Goal: Task Accomplishment & Management: Manage account settings

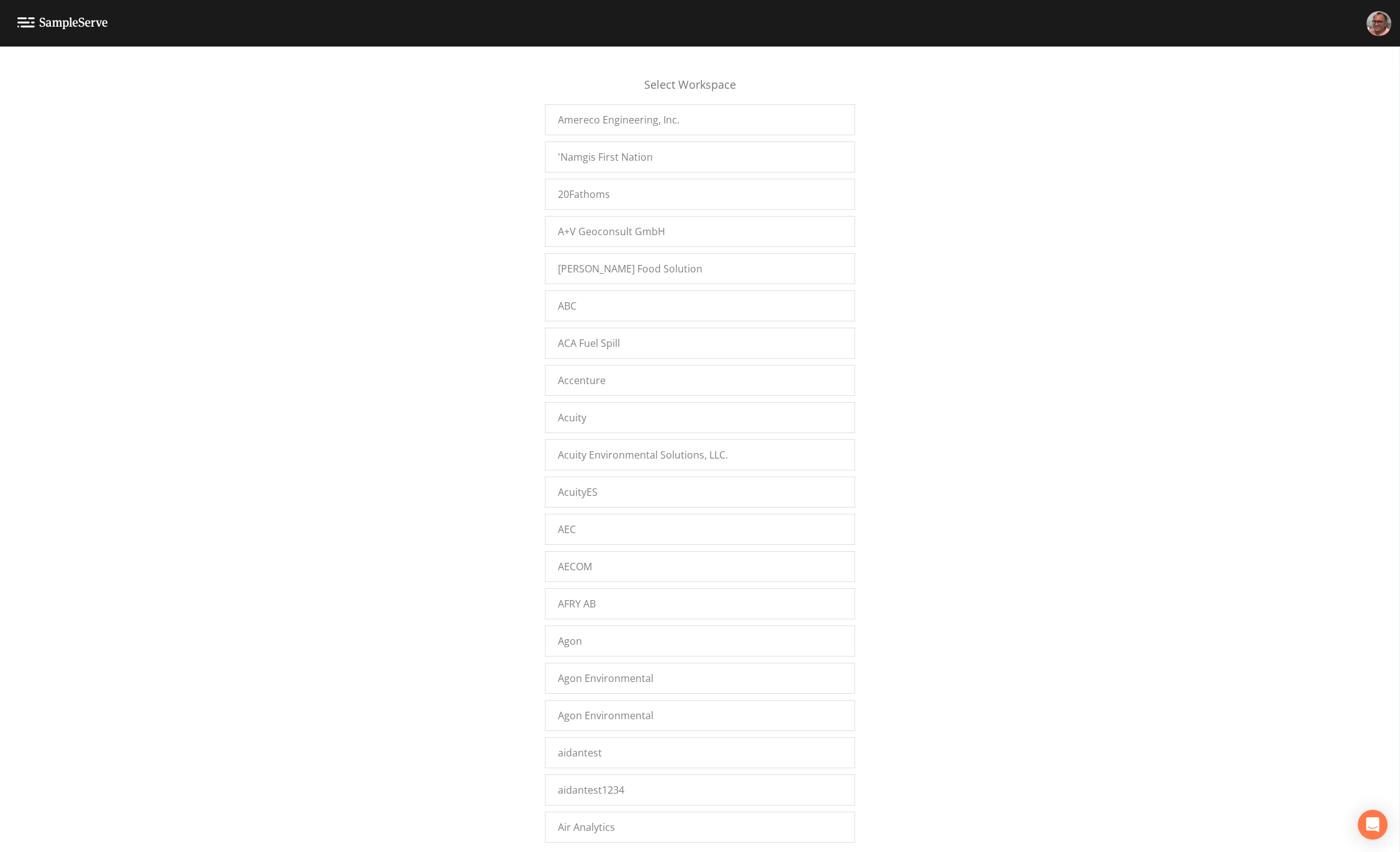
scroll to position [11139, 0]
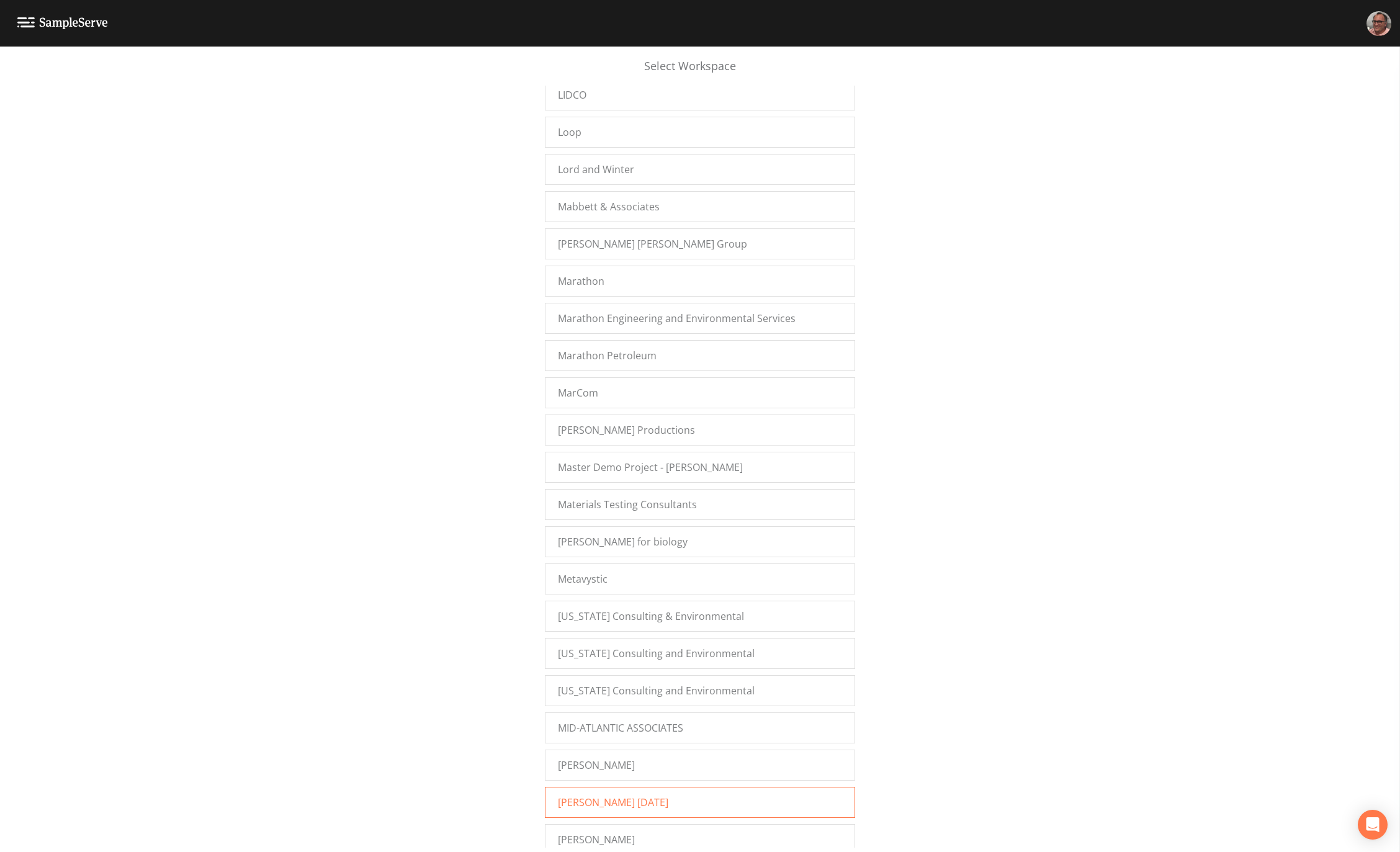
click at [625, 796] on div "Mike Nov 2022" at bounding box center [700, 803] width 310 height 31
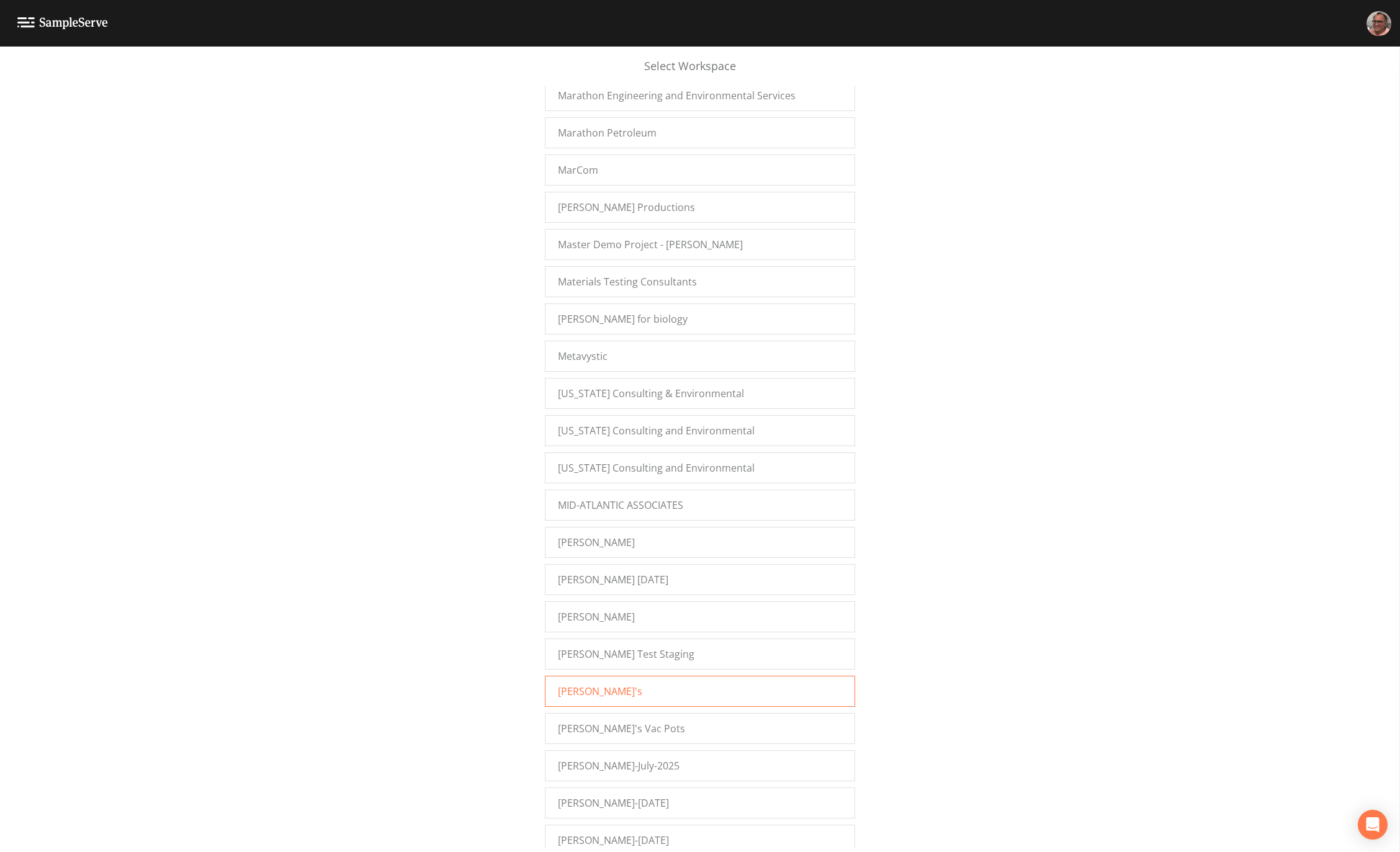
scroll to position [11364, 0]
click at [659, 713] on div "[PERSON_NAME]'s Vac Pots" at bounding box center [700, 727] width 310 height 31
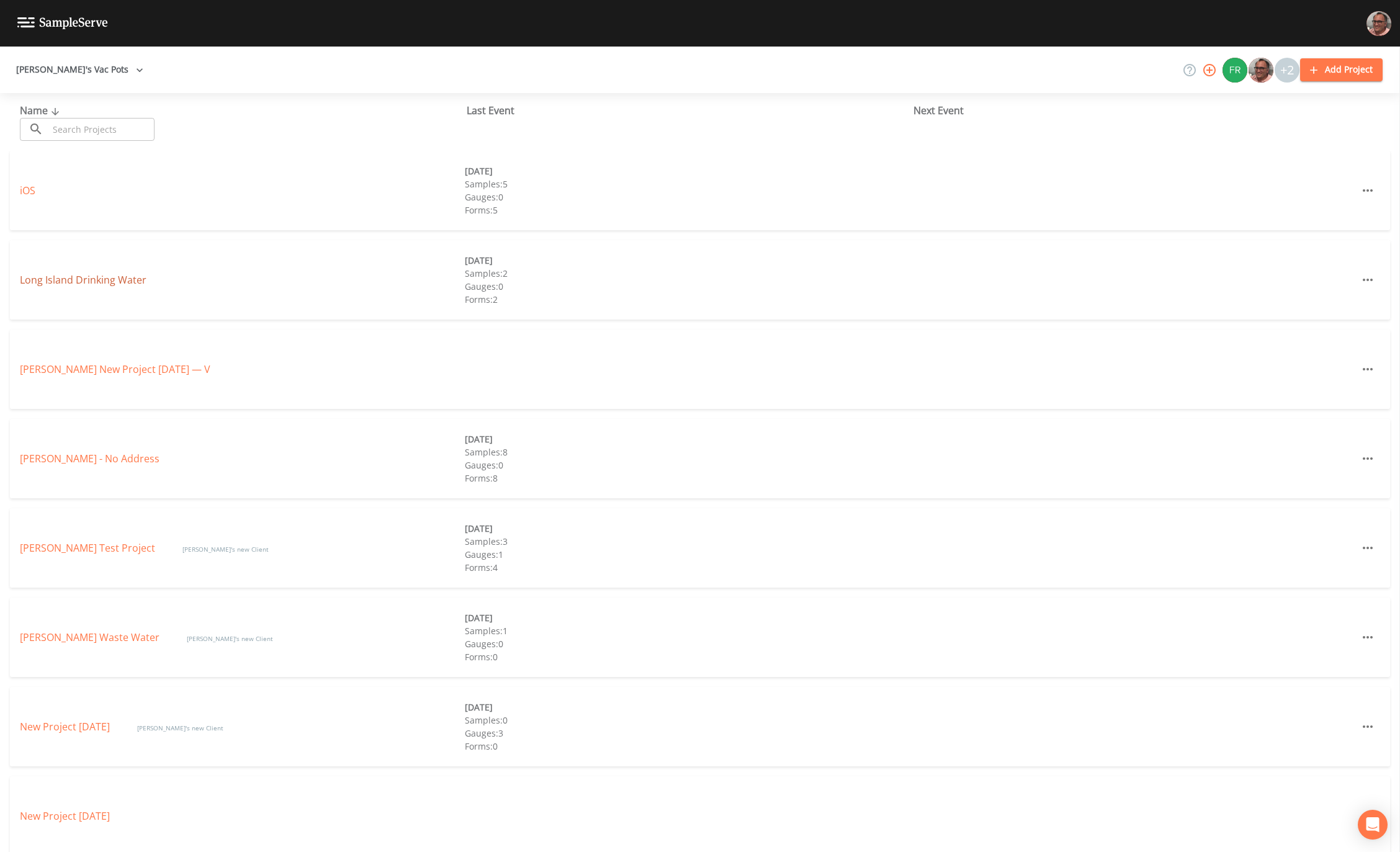
click at [70, 280] on link "Long Island Drinking Water" at bounding box center [83, 280] width 126 height 14
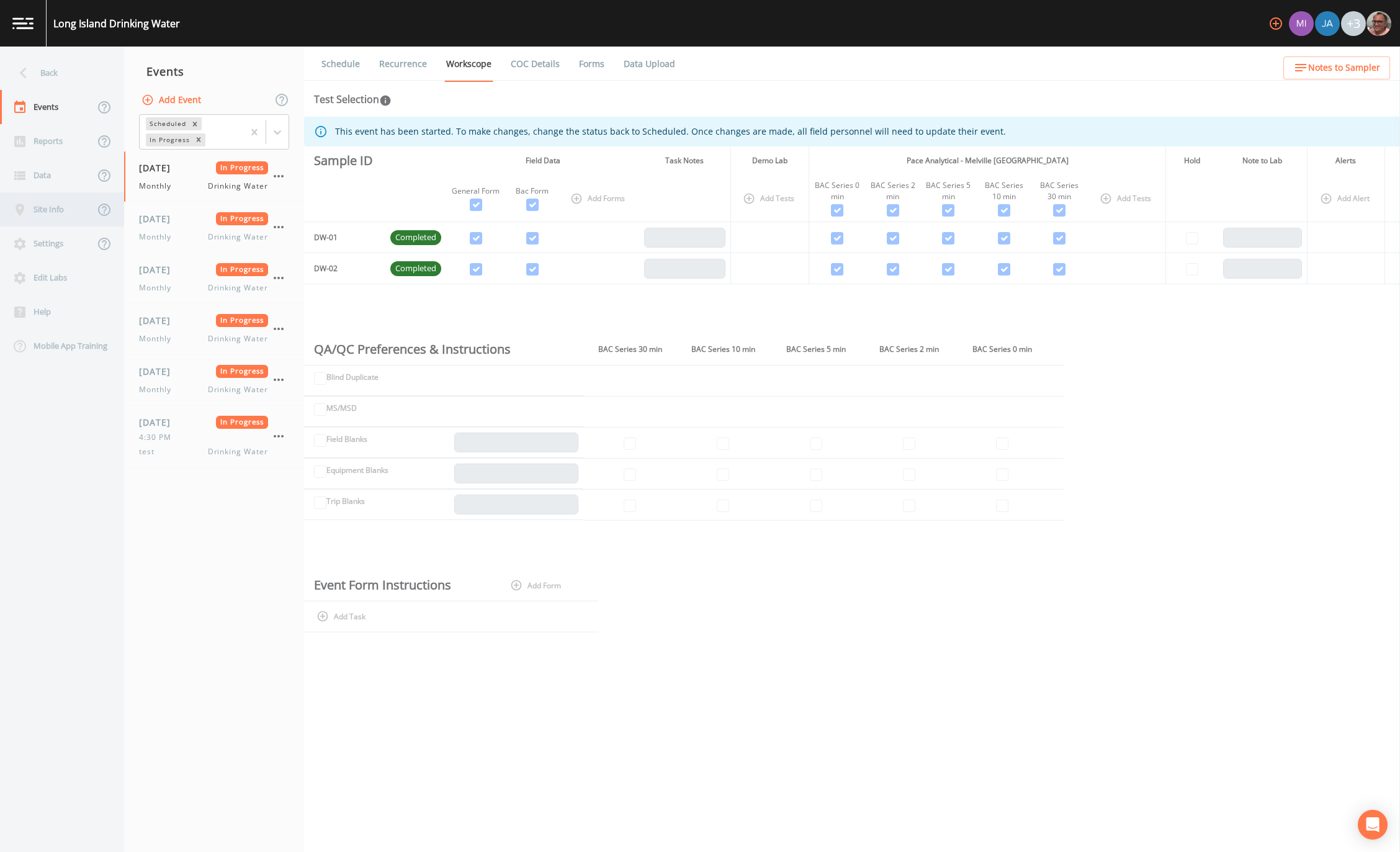
click at [54, 207] on div "Site Info" at bounding box center [47, 210] width 94 height 34
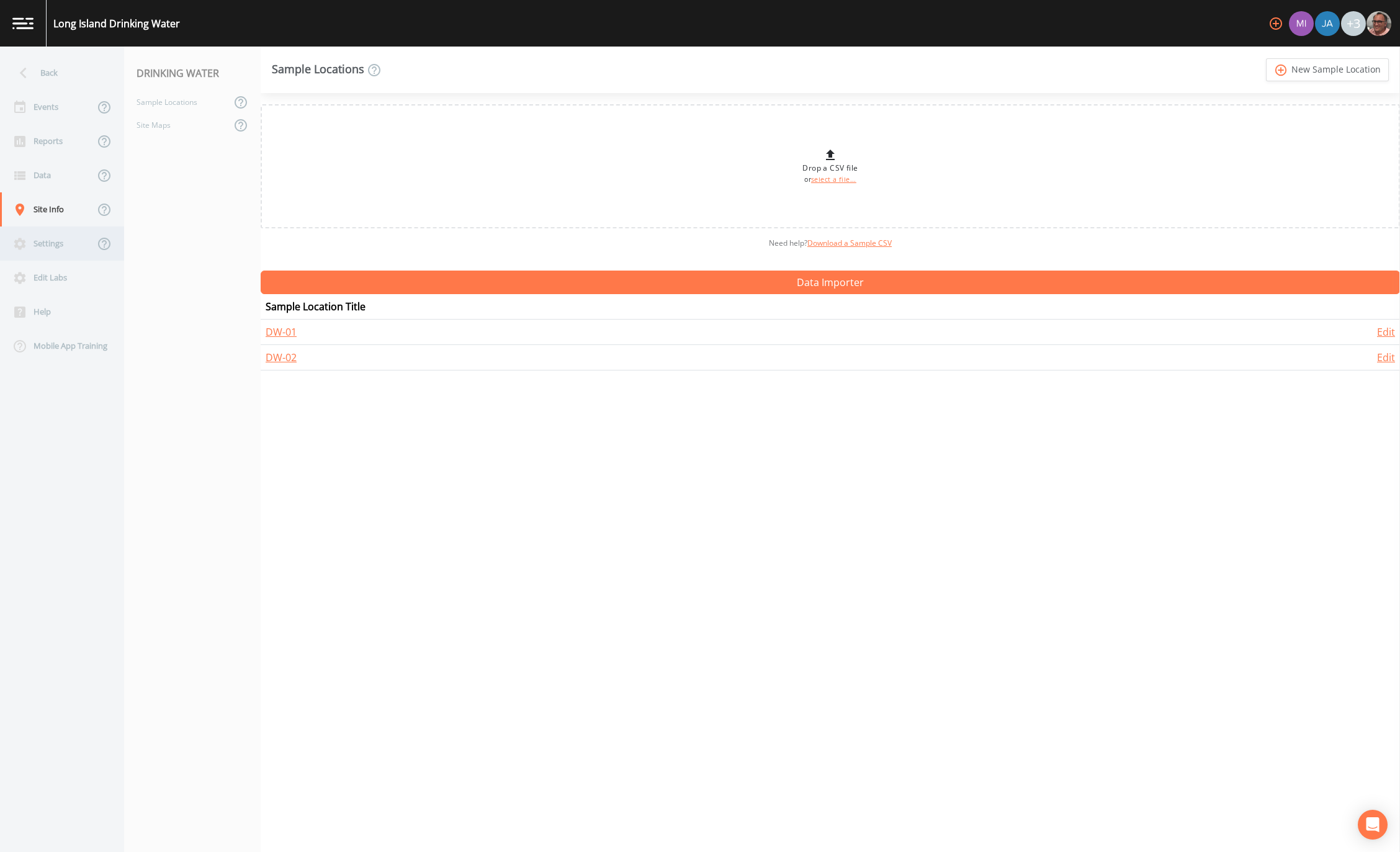
click at [43, 243] on div "Settings" at bounding box center [47, 244] width 94 height 34
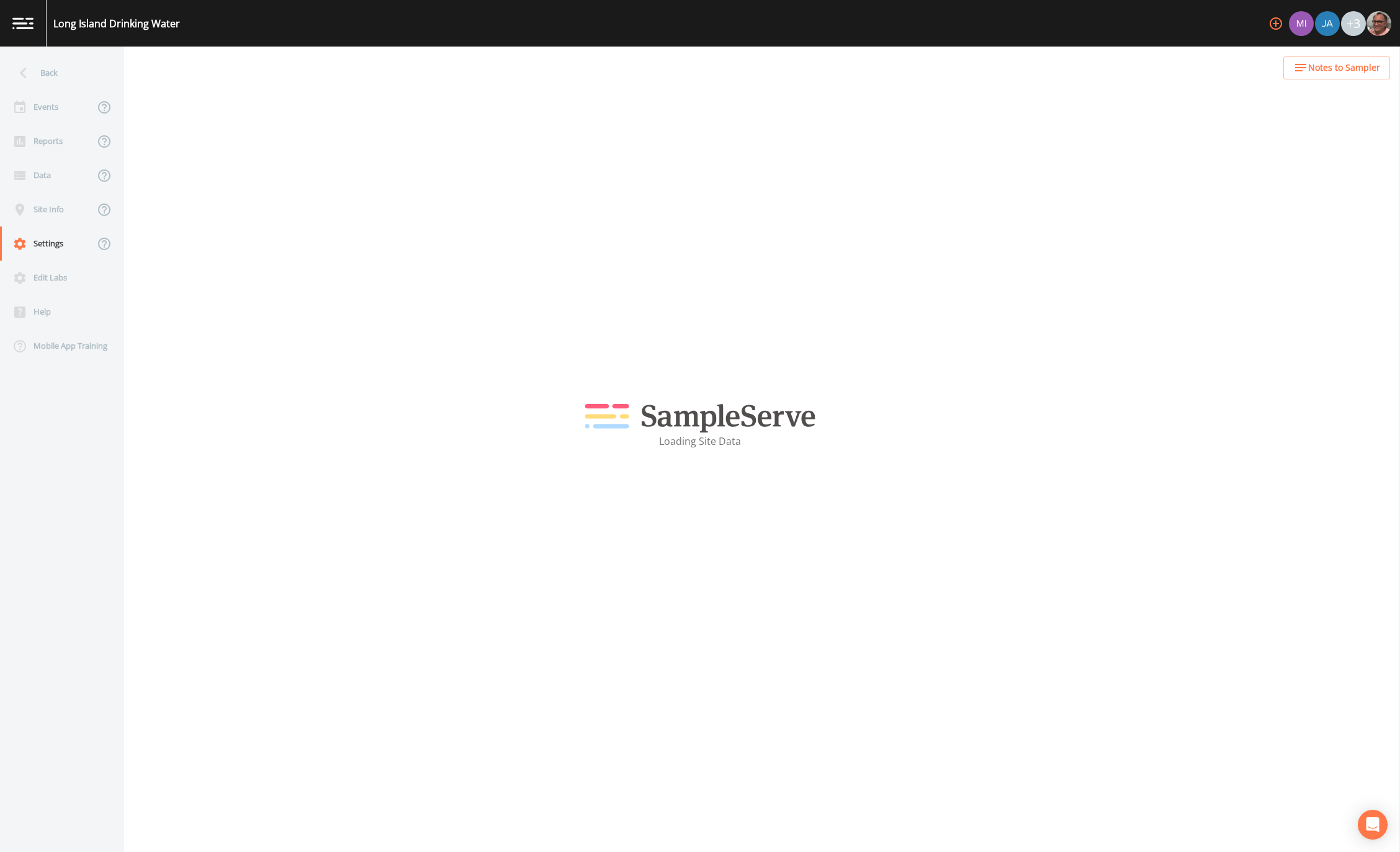
select select "3f81eb0d-bb9a-4cb4-a221-9606a61fcaf2"
select select "[GEOGRAPHIC_DATA]"
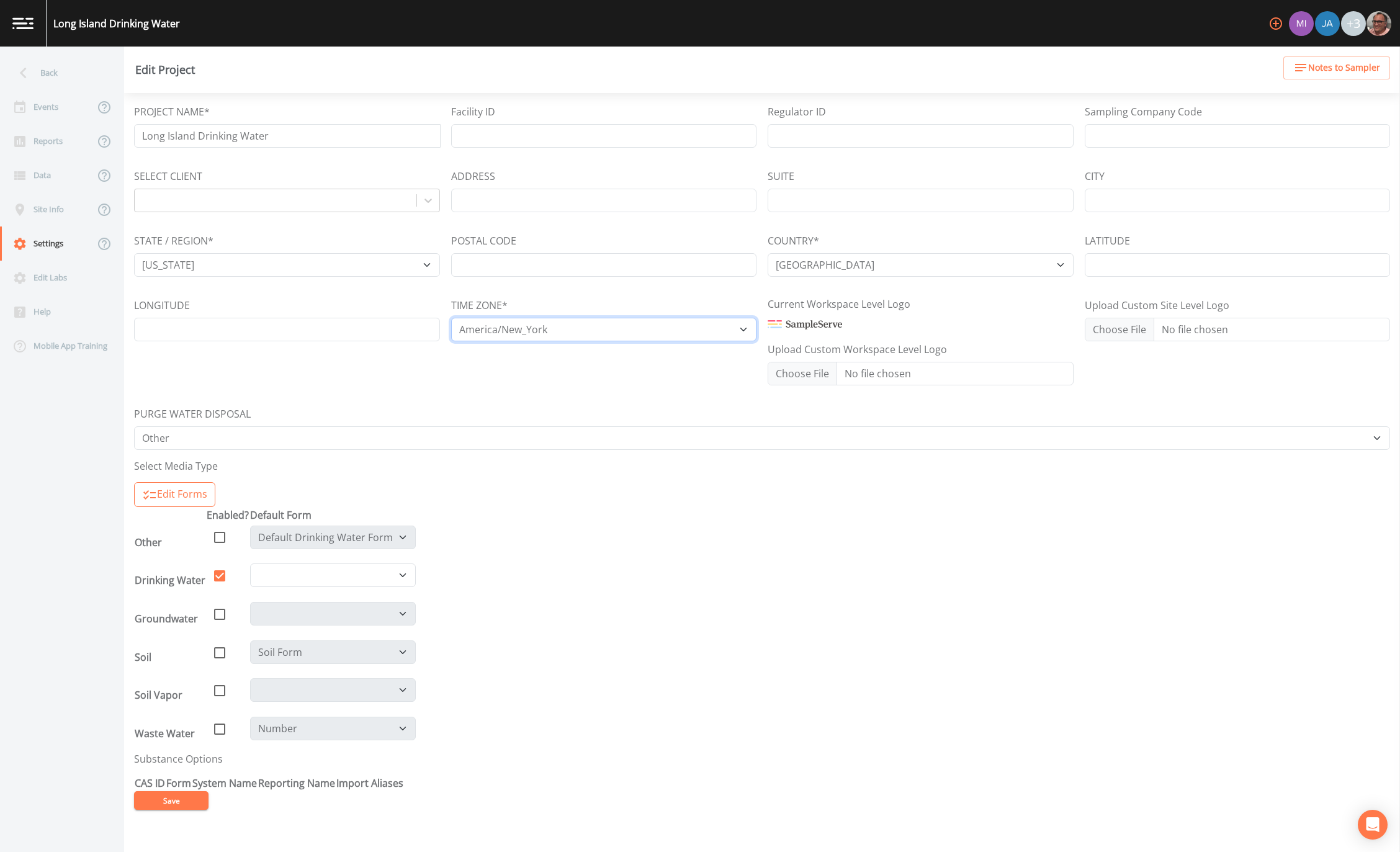
select select "[GEOGRAPHIC_DATA]"
click at [1005, 603] on form "PROJECT NAME* Long Island Drinking Water Facility ID Regulator ID Sampling Comp…" at bounding box center [762, 457] width 1256 height 706
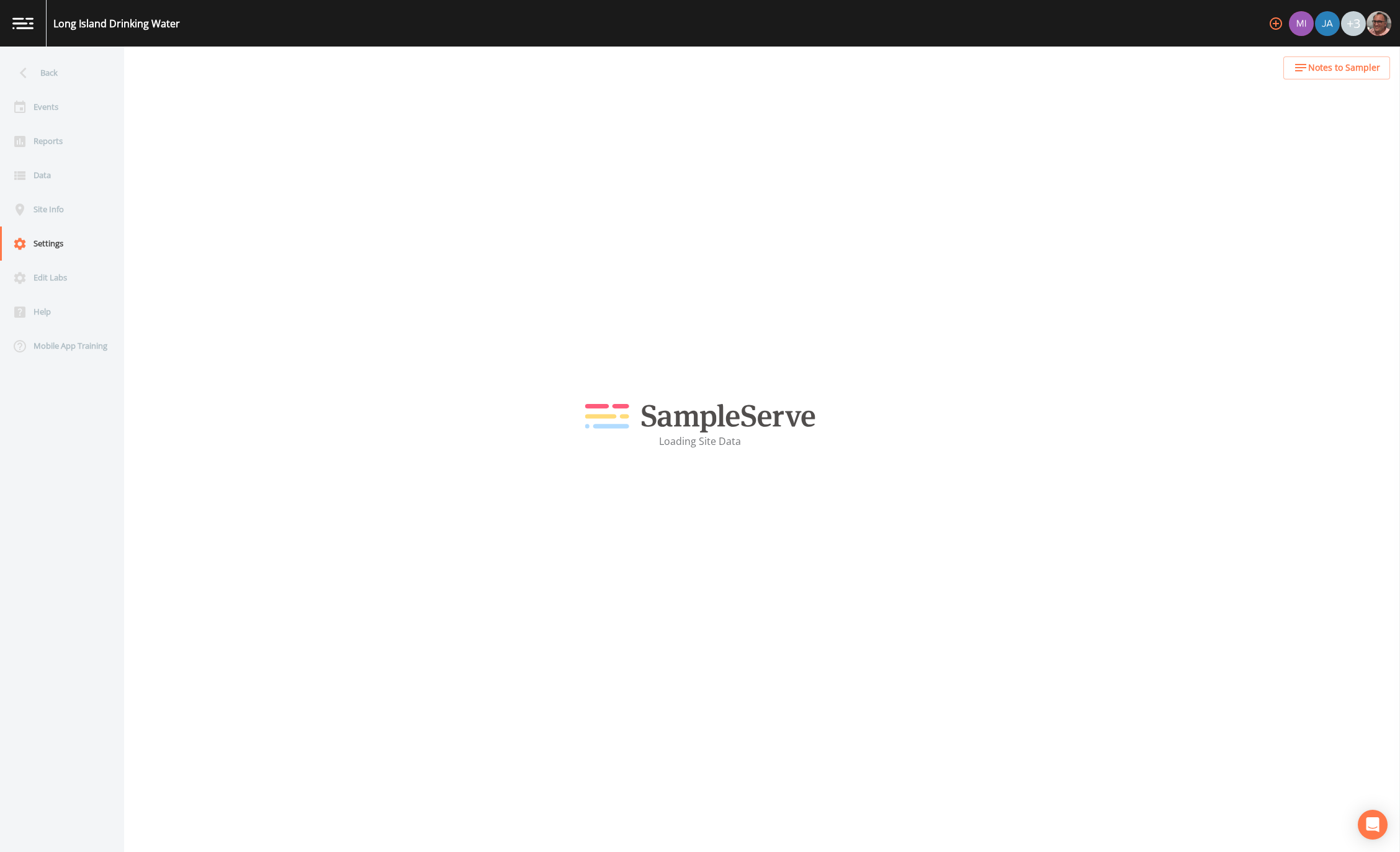
select select "3f81eb0d-bb9a-4cb4-a221-9606a61fcaf2"
select select "[GEOGRAPHIC_DATA]"
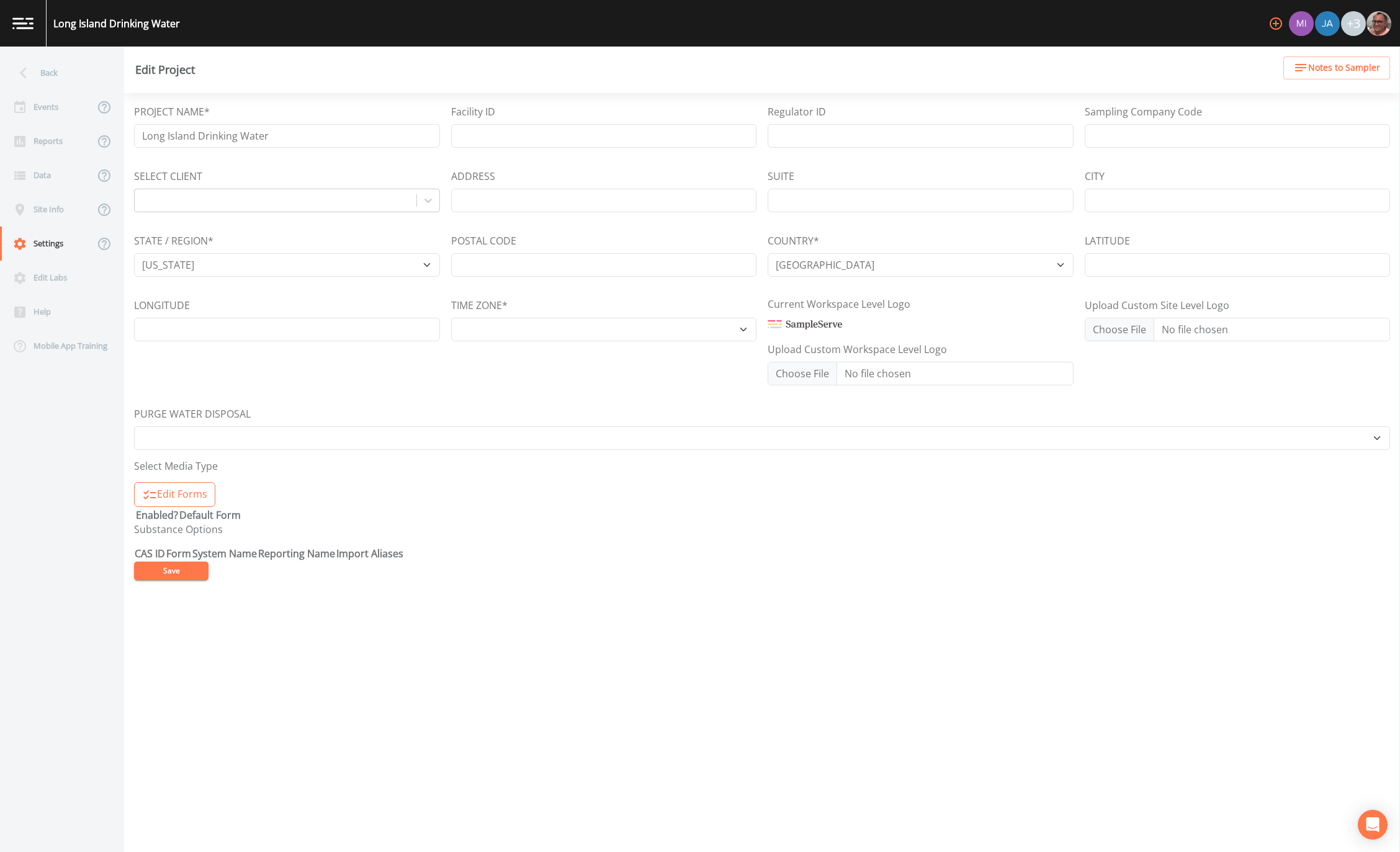
select select "America/New_York"
